Goal: Task Accomplishment & Management: Manage account settings

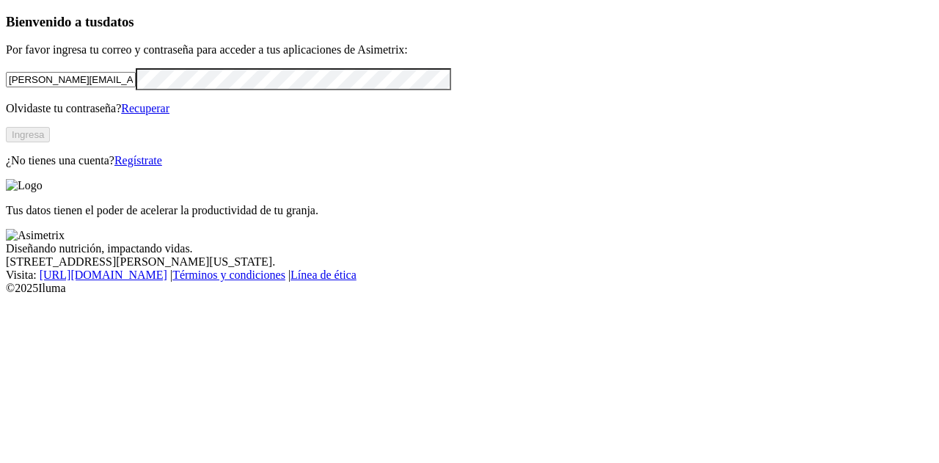
click at [89, 87] on input "paula.duque@asimetrix.co" at bounding box center [71, 79] width 130 height 15
click at [90, 87] on input "paula.duque@asimetrix.co" at bounding box center [71, 79] width 130 height 15
click at [75, 167] on div "Bienvenido a tus datos Por favor ingresa tu correo y contraseña para acceder a …" at bounding box center [469, 90] width 927 height 153
click at [114, 87] on input "paula.duque@asimetrix.co" at bounding box center [71, 79] width 130 height 15
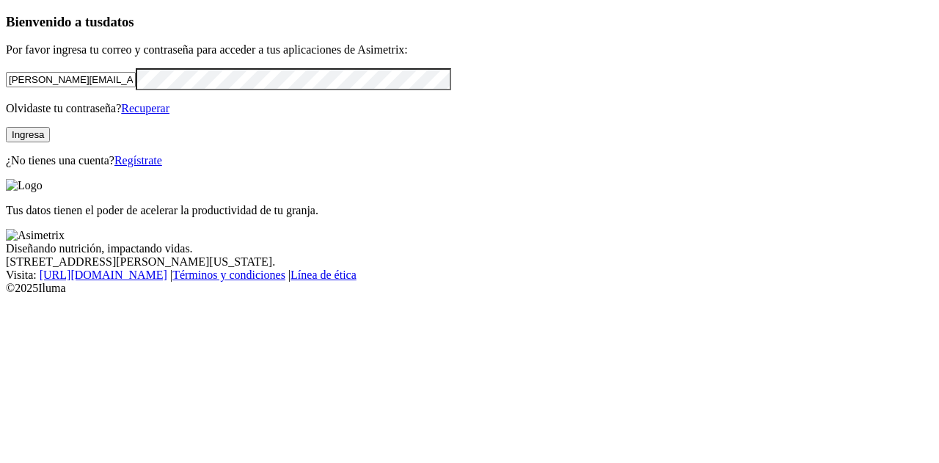
click at [114, 87] on input "paula.duque@asimetrix.co" at bounding box center [71, 79] width 130 height 15
paste input "asistente.produccion01@songalsa.com"
drag, startPoint x: 155, startPoint y: 100, endPoint x: 198, endPoint y: 100, distance: 42.5
click at [136, 87] on input "asistente.produccion01@songalsa.com" at bounding box center [71, 79] width 130 height 15
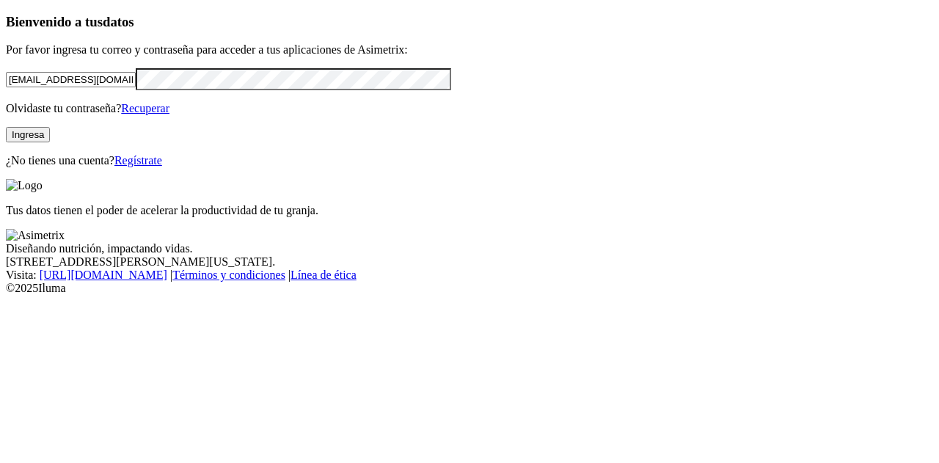
type input "asistente.produccion01@songalsa.com"
click at [21, 127] on div "Bienvenido a tus datos Por favor ingresa tu correo y contraseña para acceder a …" at bounding box center [469, 90] width 927 height 153
click at [50, 142] on button "Ingresa" at bounding box center [28, 134] width 44 height 15
